Goal: Transaction & Acquisition: Purchase product/service

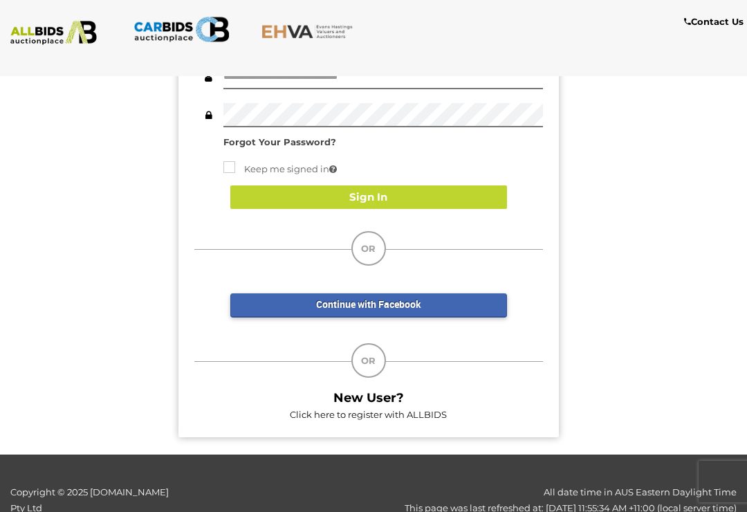
scroll to position [143, 0]
click at [362, 401] on b "New User?" at bounding box center [369, 398] width 71 height 15
click at [360, 410] on link "Click here to register with ALLBIDS" at bounding box center [368, 415] width 157 height 11
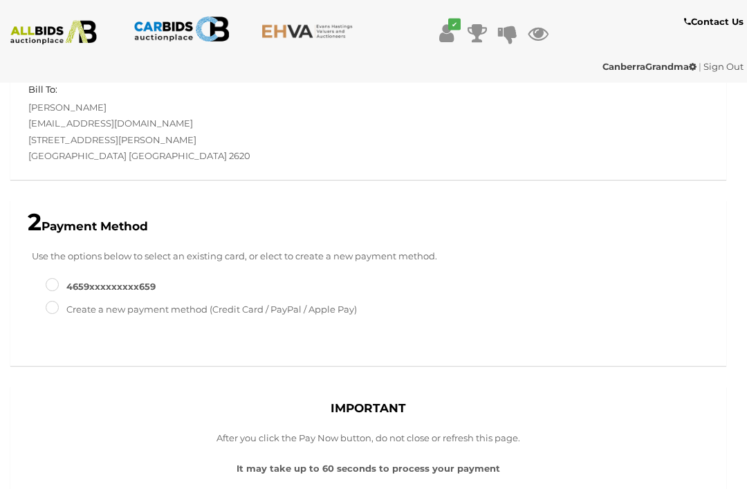
scroll to position [284, 0]
type input "******"
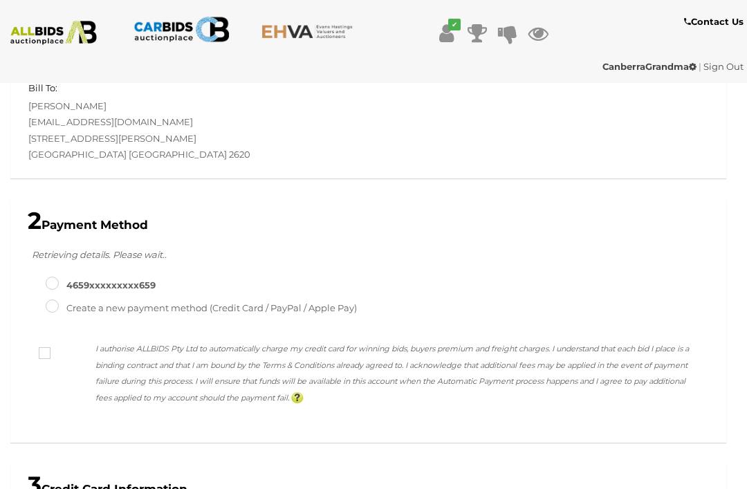
scroll to position [606, 0]
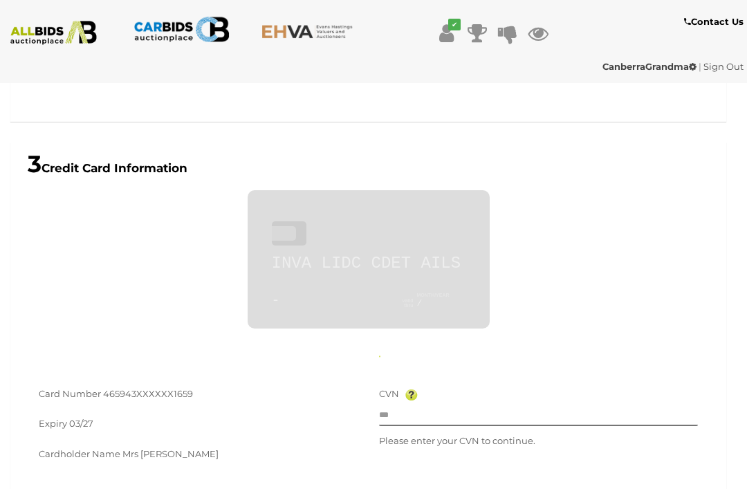
type input "**********"
click at [455, 414] on input "text" at bounding box center [539, 416] width 320 height 21
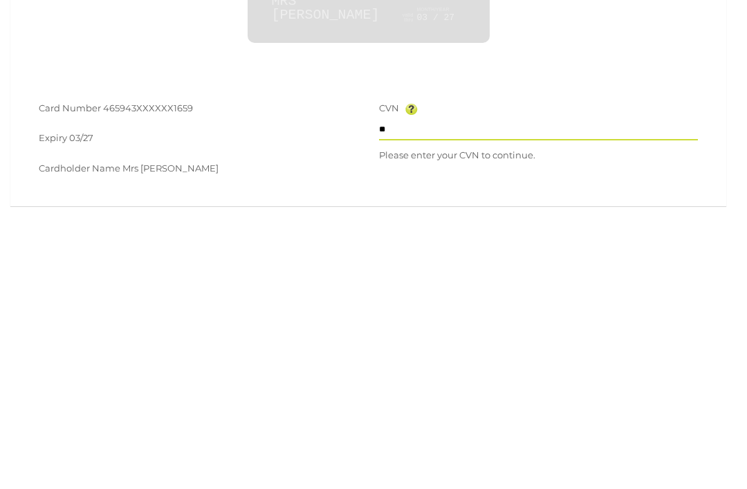
type input "***"
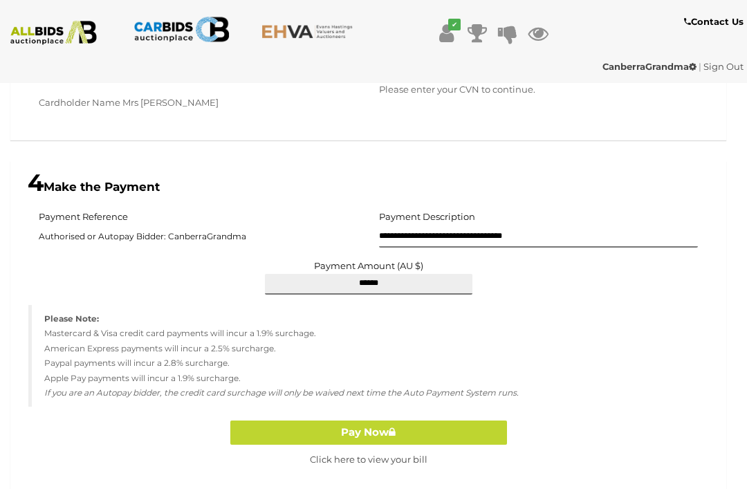
scroll to position [1003, 0]
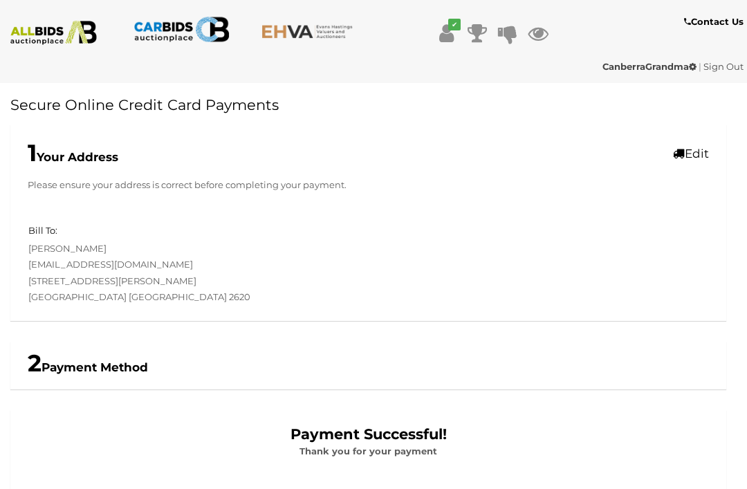
click at [450, 31] on icon at bounding box center [446, 33] width 15 height 25
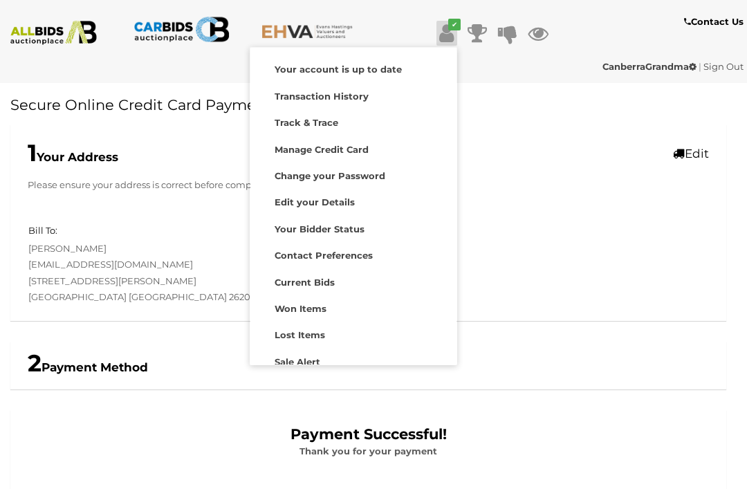
click at [336, 276] on div "Current Bids" at bounding box center [353, 280] width 199 height 19
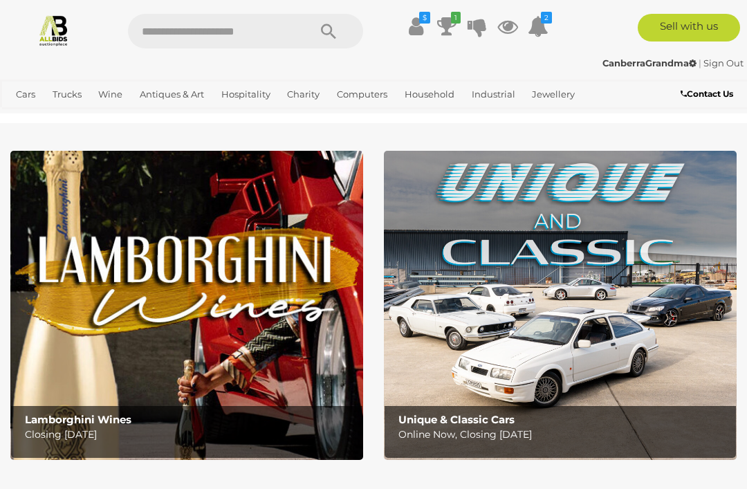
click at [164, 20] on input "text" at bounding box center [211, 31] width 167 height 35
type input "****"
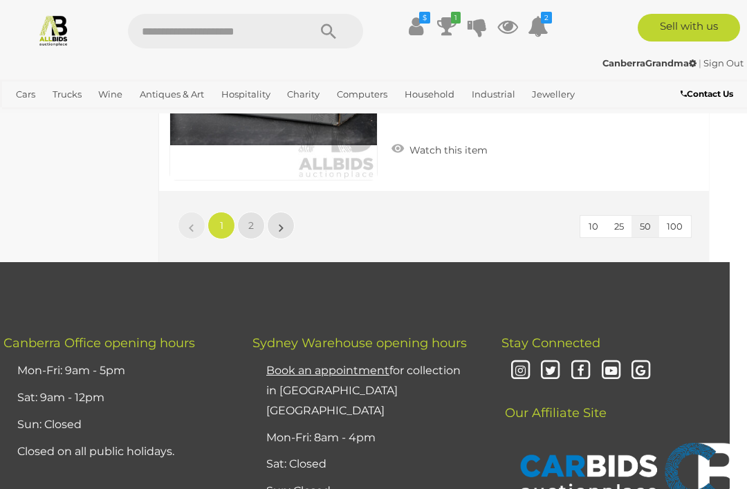
scroll to position [11731, 17]
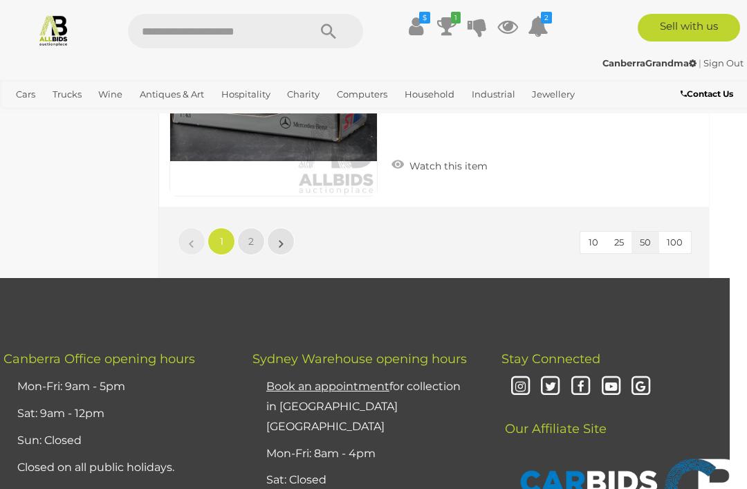
click at [293, 228] on link "»" at bounding box center [281, 242] width 28 height 28
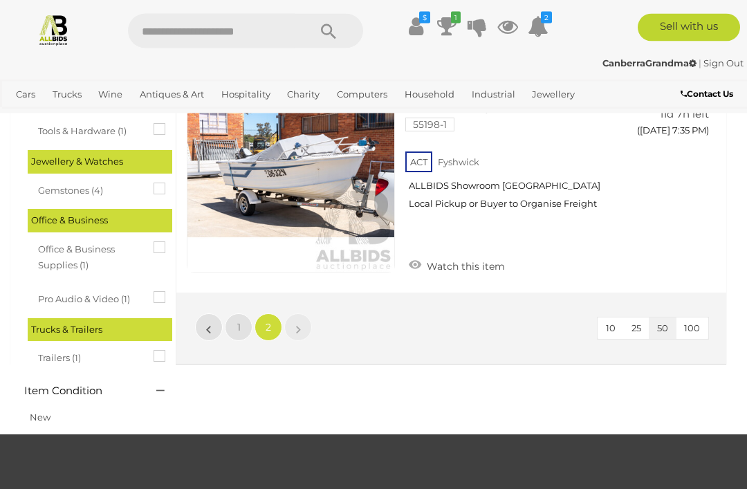
scroll to position [1325, 0]
click at [308, 211] on img at bounding box center [291, 168] width 207 height 207
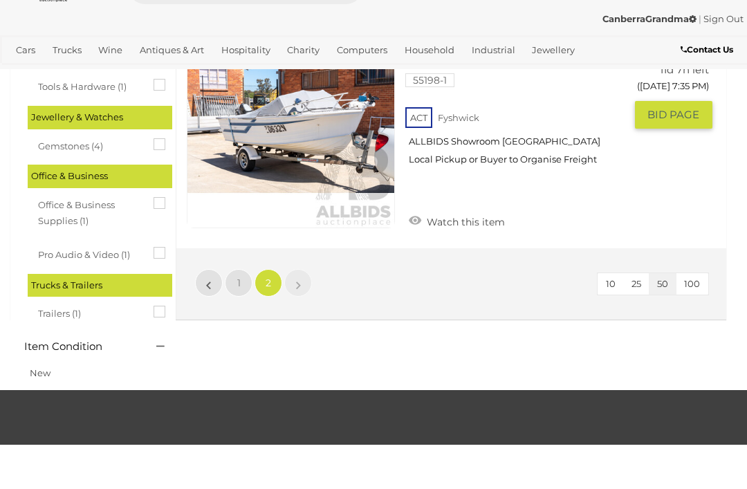
click at [321, 159] on img at bounding box center [291, 168] width 207 height 207
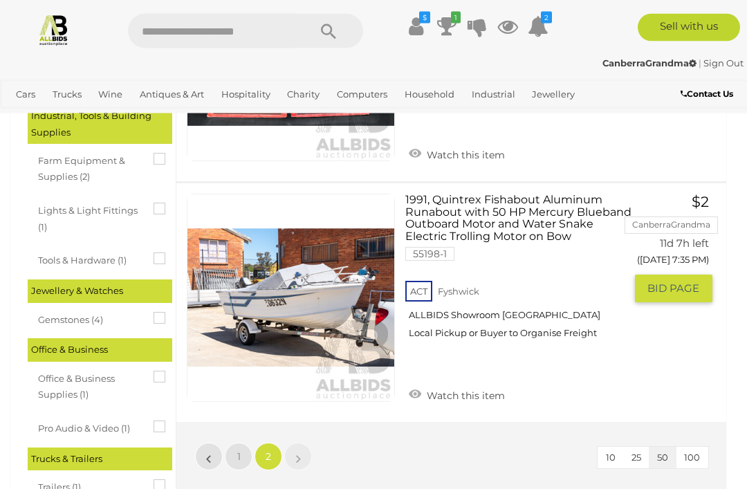
scroll to position [1196, 0]
click at [325, 309] on img at bounding box center [291, 297] width 207 height 207
